Goal: Information Seeking & Learning: Find specific page/section

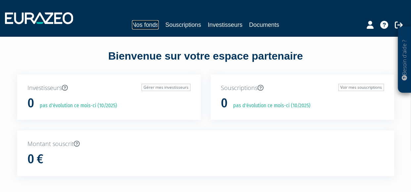
click at [148, 24] on link "Nos fonds" at bounding box center [145, 24] width 27 height 9
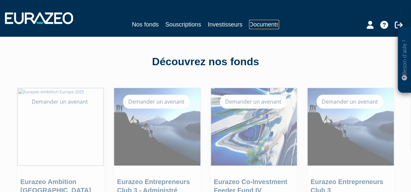
click at [264, 22] on link "Documents" at bounding box center [264, 24] width 30 height 9
click at [268, 23] on link "Documents" at bounding box center [264, 24] width 30 height 9
click at [267, 25] on link "Documents" at bounding box center [264, 24] width 30 height 9
click at [258, 23] on link "Documents" at bounding box center [264, 24] width 30 height 9
click at [273, 23] on link "Documents" at bounding box center [264, 24] width 30 height 9
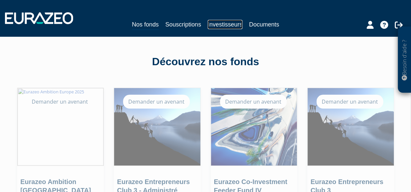
click at [234, 25] on link "Investisseurs" at bounding box center [225, 24] width 35 height 9
click at [234, 24] on link "Investisseurs" at bounding box center [225, 24] width 35 height 9
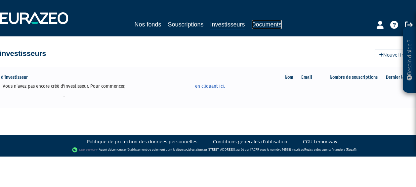
click at [260, 24] on link "Documents" at bounding box center [267, 24] width 30 height 9
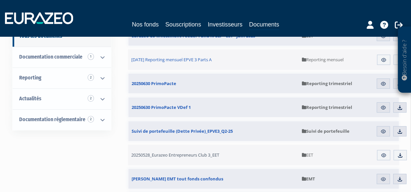
scroll to position [66, 0]
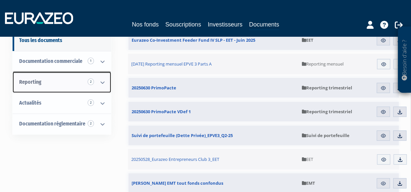
click at [101, 80] on icon at bounding box center [102, 82] width 17 height 21
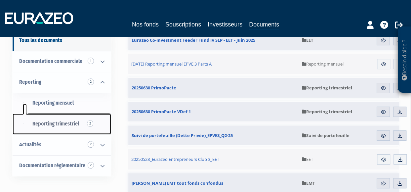
click at [74, 122] on span "Reporting trimestriel 2" at bounding box center [55, 123] width 47 height 6
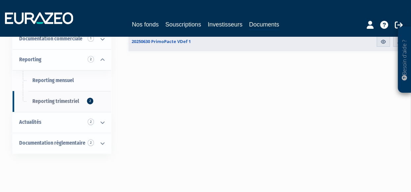
scroll to position [99, 0]
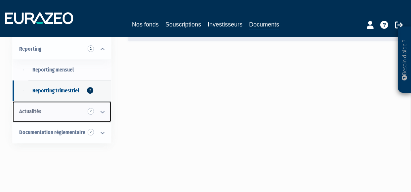
click at [101, 111] on icon at bounding box center [102, 112] width 17 height 21
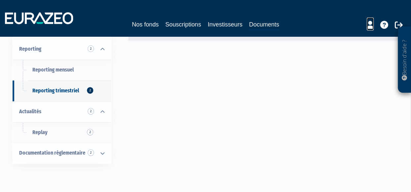
click at [370, 25] on icon at bounding box center [370, 25] width 7 height 8
